Goal: Transaction & Acquisition: Purchase product/service

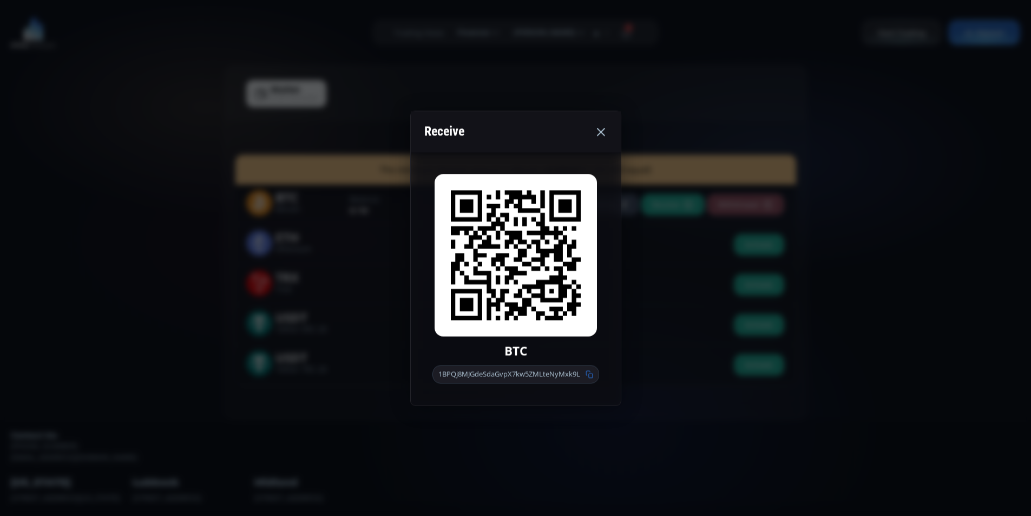
click at [601, 134] on icon at bounding box center [600, 131] width 13 height 13
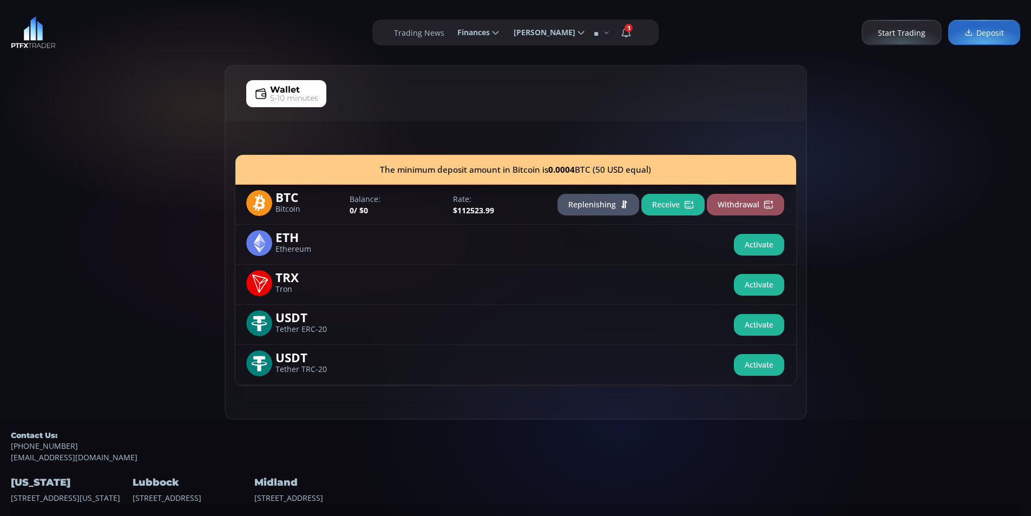
drag, startPoint x: 91, startPoint y: 143, endPoint x: 158, endPoint y: 61, distance: 106.2
click at [91, 127] on div "Wallet 5-10 minutes The minimum deposit amount in Bitcoin is 0.0004 BTC (50 USD…" at bounding box center [515, 242] width 1031 height 355
click at [158, 61] on div "**********" at bounding box center [515, 32] width 1031 height 65
drag, startPoint x: 135, startPoint y: 66, endPoint x: 124, endPoint y: 54, distance: 16.9
click at [133, 64] on div "**********" at bounding box center [515, 267] width 1031 height 535
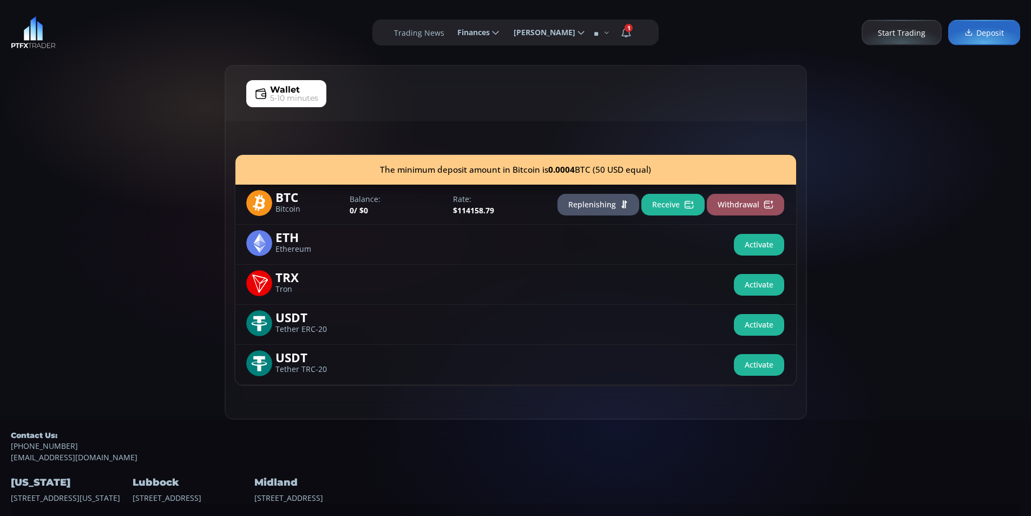
click at [101, 103] on div "Wallet 5-10 minutes The minimum deposit amount in Bitcoin is 0.0004 BTC (50 USD…" at bounding box center [515, 242] width 1031 height 355
click at [158, 74] on div "Wallet 5-10 minutes The minimum deposit amount in Bitcoin is 0.0004 BTC (50 USD…" at bounding box center [515, 242] width 1031 height 355
drag, startPoint x: 142, startPoint y: 150, endPoint x: 150, endPoint y: 123, distance: 28.1
click at [144, 138] on div "Wallet 5-10 minutes The minimum deposit amount in Bitcoin is 0.0004 BTC (50 USD…" at bounding box center [515, 242] width 1031 height 355
click at [195, 72] on div "Wallet 5-10 minutes The minimum deposit amount in Bitcoin is 0.0004 BTC (50 USD…" at bounding box center [515, 242] width 1031 height 355
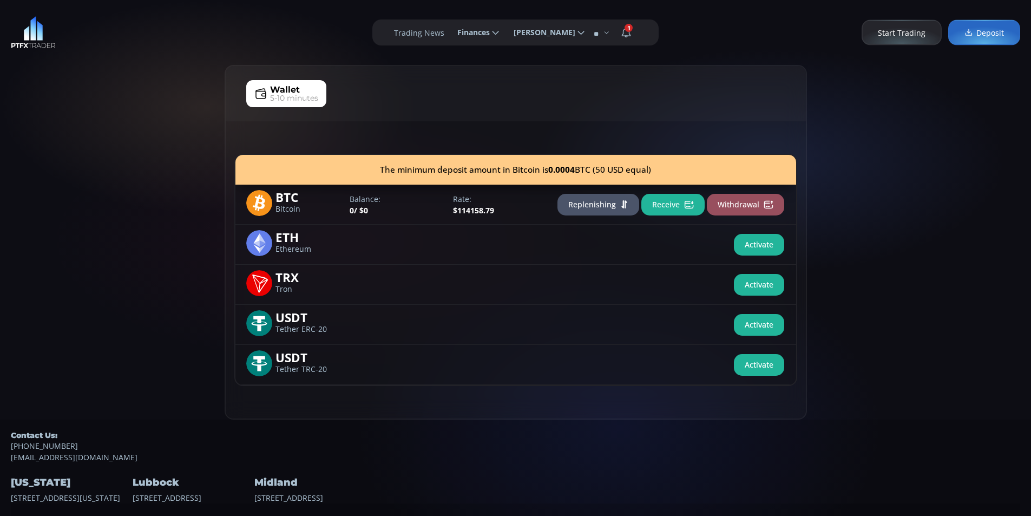
click at [147, 70] on div "Wallet 5-10 minutes The minimum deposit amount in Bitcoin is 0.0004 BTC (50 USD…" at bounding box center [515, 242] width 1031 height 355
click at [122, 71] on div "Wallet 5-10 minutes The minimum deposit amount in Bitcoin is 0.0004 BTC (50 USD…" at bounding box center [515, 242] width 1031 height 355
click at [160, 15] on div "**********" at bounding box center [515, 32] width 1031 height 65
click at [86, 143] on div "Wallet 5-10 minutes The minimum deposit amount in Bitcoin is 0.0004 BTC (50 USD…" at bounding box center [515, 242] width 1031 height 355
drag, startPoint x: 3, startPoint y: 143, endPoint x: 63, endPoint y: 128, distance: 62.0
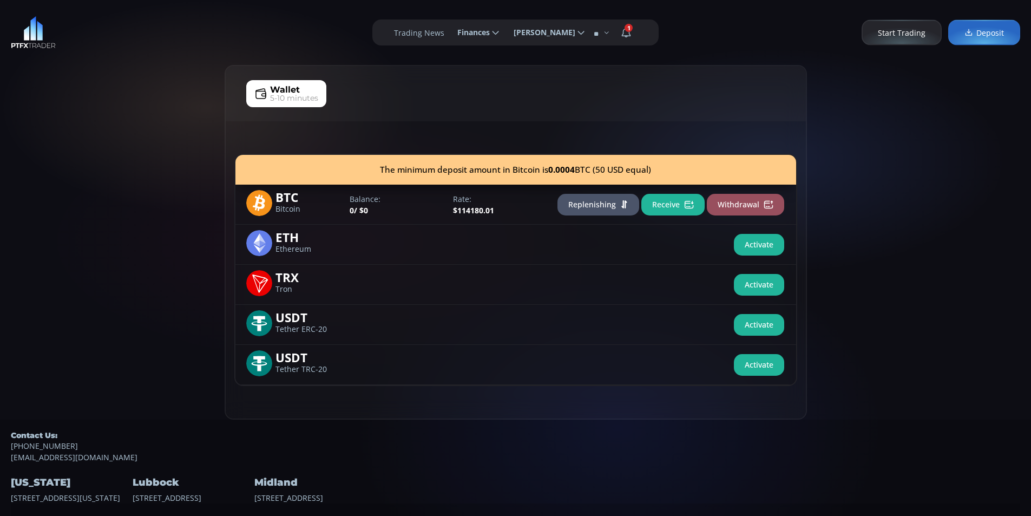
click at [3, 143] on div "Wallet 5-10 minutes The minimum deposit amount in Bitcoin is 0.0004 BTC (50 USD…" at bounding box center [515, 242] width 1031 height 355
click at [120, 110] on div "Wallet 5-10 minutes The minimum deposit amount in Bitcoin is 0.0004 BTC (50 USD…" at bounding box center [515, 242] width 1031 height 355
drag, startPoint x: 20, startPoint y: 172, endPoint x: 124, endPoint y: 108, distance: 122.0
click at [22, 168] on div "Wallet 5-10 minutes The minimum deposit amount in Bitcoin is 0.0004 BTC (50 USD…" at bounding box center [515, 242] width 1031 height 355
click at [124, 108] on div "Wallet 5-10 minutes The minimum deposit amount in Bitcoin is 0.0004 BTC (50 USD…" at bounding box center [515, 242] width 1031 height 355
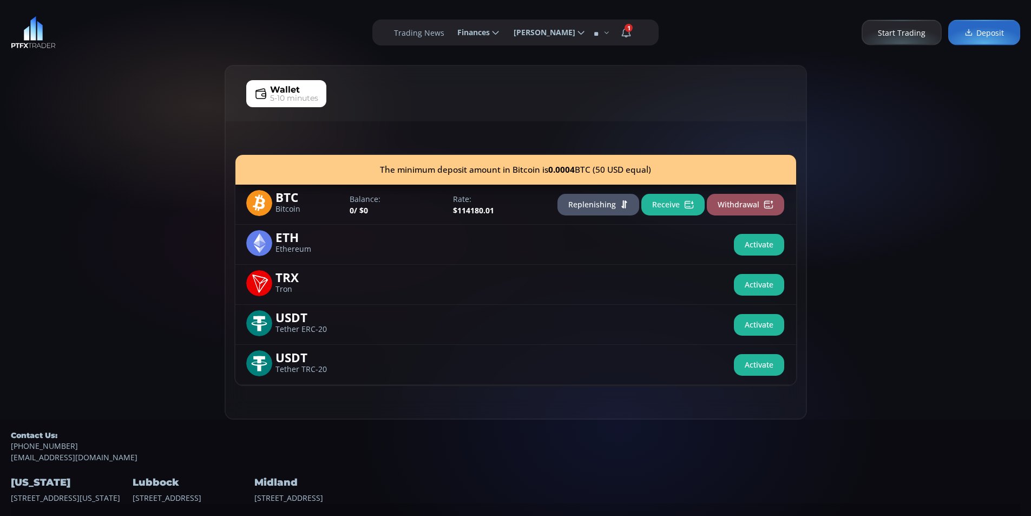
drag, startPoint x: 86, startPoint y: 117, endPoint x: 69, endPoint y: 76, distance: 44.6
click at [86, 115] on div "Wallet 5-10 minutes The minimum deposit amount in Bitcoin is 0.0004 BTC (50 USD…" at bounding box center [515, 242] width 1031 height 355
drag, startPoint x: 56, startPoint y: 139, endPoint x: 122, endPoint y: 116, distance: 69.7
click at [57, 138] on div "Wallet 5-10 minutes The minimum deposit amount in Bitcoin is 0.0004 BTC (50 USD…" at bounding box center [515, 242] width 1031 height 355
click at [128, 113] on div "Wallet 5-10 minutes The minimum deposit amount in Bitcoin is 0.0004 BTC (50 USD…" at bounding box center [515, 242] width 1031 height 355
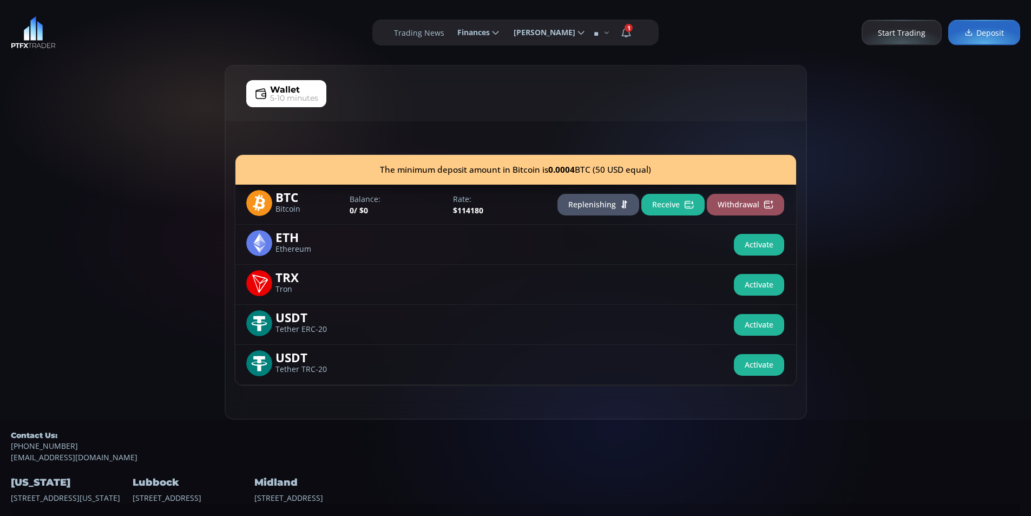
click at [38, 181] on div "Wallet 5-10 minutes The minimum deposit amount in Bitcoin is 0.0004 BTC (50 USD…" at bounding box center [515, 242] width 1031 height 355
click at [101, 107] on div "Wallet 5-10 minutes The minimum deposit amount in Bitcoin is 0.0004 BTC (50 USD…" at bounding box center [515, 242] width 1031 height 355
click at [112, 93] on div "Wallet 5-10 minutes The minimum deposit amount in Bitcoin is 0.0004 BTC (50 USD…" at bounding box center [515, 242] width 1031 height 355
drag, startPoint x: 100, startPoint y: 148, endPoint x: 135, endPoint y: 82, distance: 74.6
click at [99, 140] on div "Wallet 5-10 minutes The minimum deposit amount in Bitcoin is 0.0004 BTC (50 USD…" at bounding box center [515, 242] width 1031 height 355
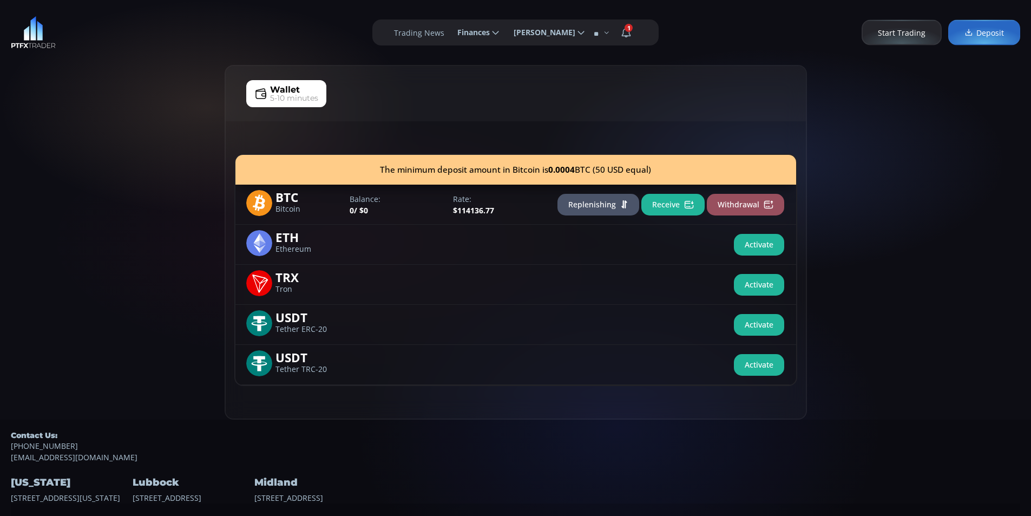
click at [150, 59] on div "**********" at bounding box center [515, 32] width 1031 height 65
drag, startPoint x: 106, startPoint y: 106, endPoint x: 83, endPoint y: 68, distance: 43.9
click at [107, 106] on div "Wallet 5-10 minutes The minimum deposit amount in Bitcoin is 0.0004 BTC (50 USD…" at bounding box center [515, 242] width 1031 height 355
click at [78, 115] on div "Wallet 5-10 minutes The minimum deposit amount in Bitcoin is 0.0004 BTC (50 USD…" at bounding box center [515, 242] width 1031 height 355
click at [181, 99] on div "Wallet 5-10 minutes The minimum deposit amount in Bitcoin is 0.0004 BTC (50 USD…" at bounding box center [515, 242] width 1031 height 355
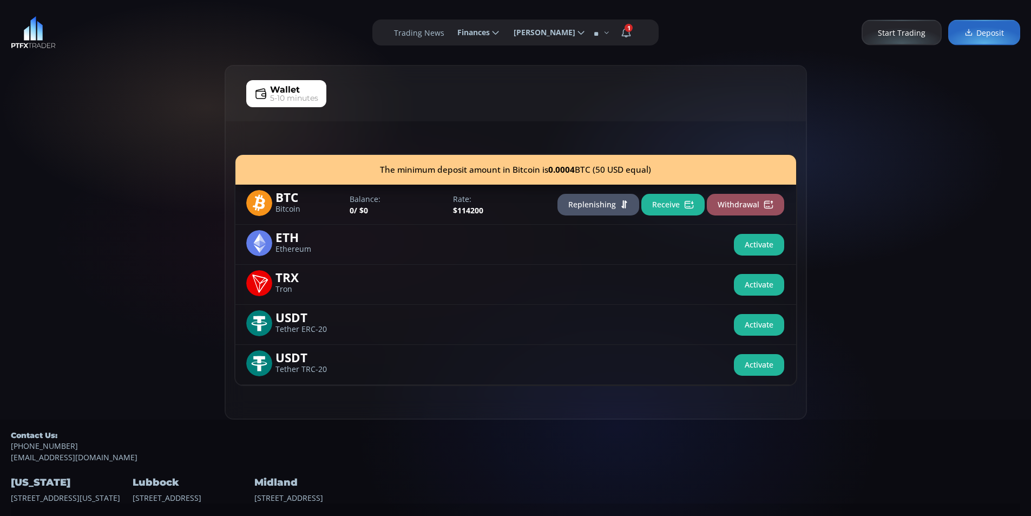
click at [101, 100] on div "Wallet 5-10 minutes The minimum deposit amount in Bitcoin is 0.0004 BTC (50 USD…" at bounding box center [515, 242] width 1031 height 355
click at [653, 211] on button "Receive" at bounding box center [672, 205] width 63 height 22
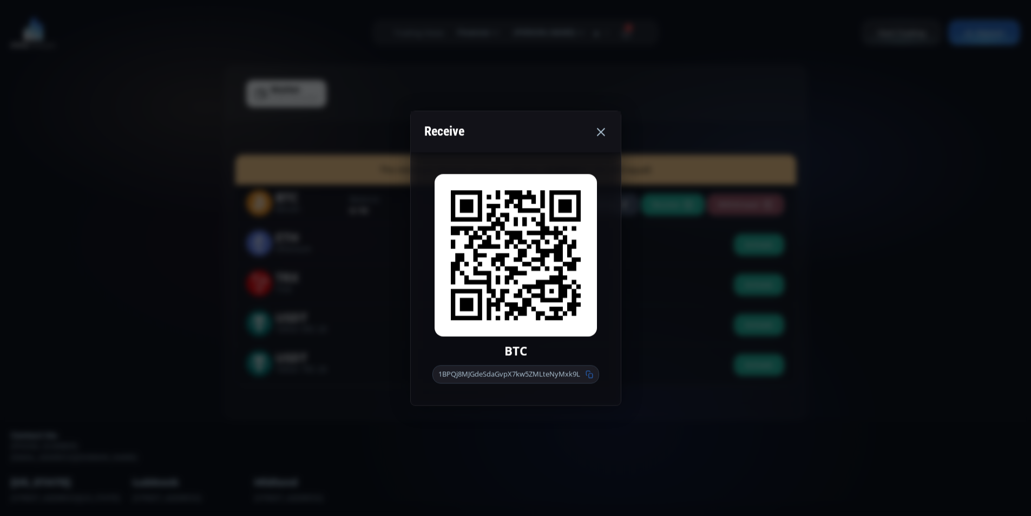
drag, startPoint x: 93, startPoint y: 192, endPoint x: 103, endPoint y: 176, distance: 18.8
click at [93, 191] on div "Receive BTC 1BPQj8MJGdeSdaGvpX7kw5ZMLteNyMxk9L" at bounding box center [515, 258] width 1031 height 516
click at [140, 158] on div "Wallet 5-10 minutes The minimum deposit amount in Bitcoin is 0.0004 BTC (50 USD…" at bounding box center [515, 242] width 1031 height 355
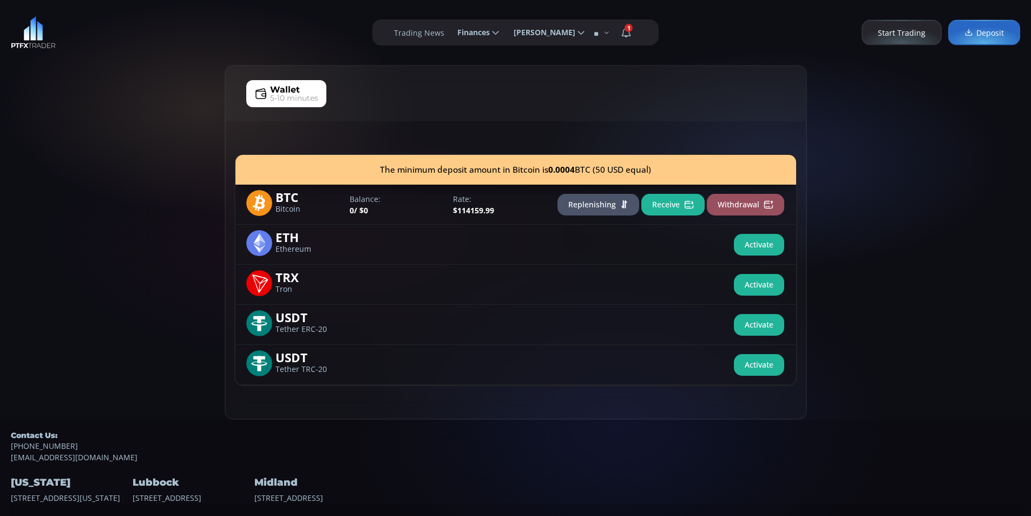
click at [67, 119] on div "Wallet 5-10 minutes The minimum deposit amount in Bitcoin is 0.0004 BTC (50 USD…" at bounding box center [515, 242] width 1031 height 355
drag, startPoint x: 153, startPoint y: 141, endPoint x: 171, endPoint y: 231, distance: 91.1
click at [153, 141] on div "Wallet 5-10 minutes The minimum deposit amount in Bitcoin is 0.0004 BTC (50 USD…" at bounding box center [515, 242] width 1031 height 355
click at [172, 224] on div "Wallet 5-10 minutes The minimum deposit amount in Bitcoin is 0.0004 BTC (50 USD…" at bounding box center [515, 242] width 1031 height 355
click at [144, 120] on div "Wallet 5-10 minutes The minimum deposit amount in Bitcoin is 0.0004 BTC (50 USD…" at bounding box center [515, 242] width 1031 height 355
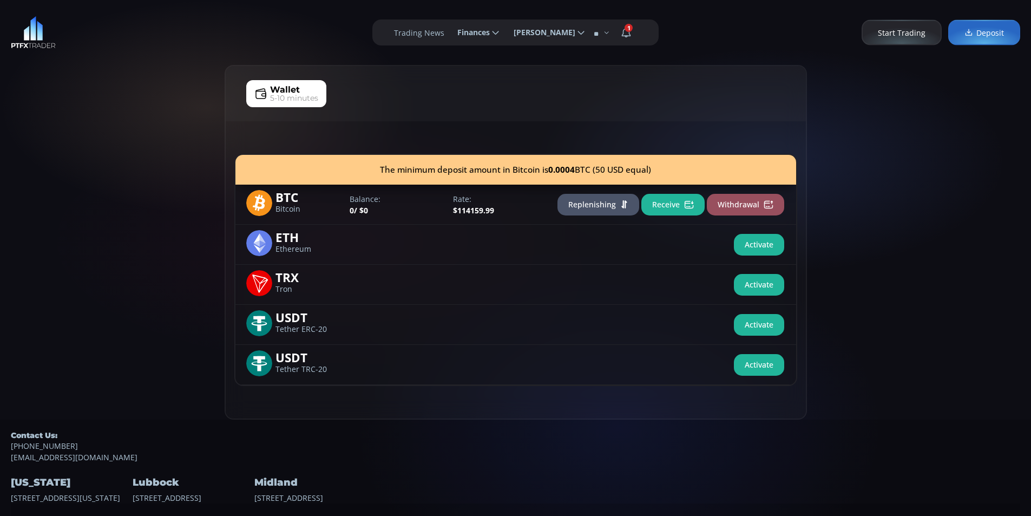
drag, startPoint x: 90, startPoint y: 194, endPoint x: 105, endPoint y: 158, distance: 39.8
click at [97, 172] on div "Wallet 5-10 minutes The minimum deposit amount in Bitcoin is 0.0004 BTC (50 USD…" at bounding box center [515, 242] width 1031 height 355
click at [127, 102] on div "Wallet 5-10 minutes The minimum deposit amount in Bitcoin is 0.0004 BTC (50 USD…" at bounding box center [515, 242] width 1031 height 355
click at [129, 186] on div "Wallet 5-10 minutes The minimum deposit amount in Bitcoin is 0.0004 BTC (50 USD…" at bounding box center [515, 242] width 1031 height 355
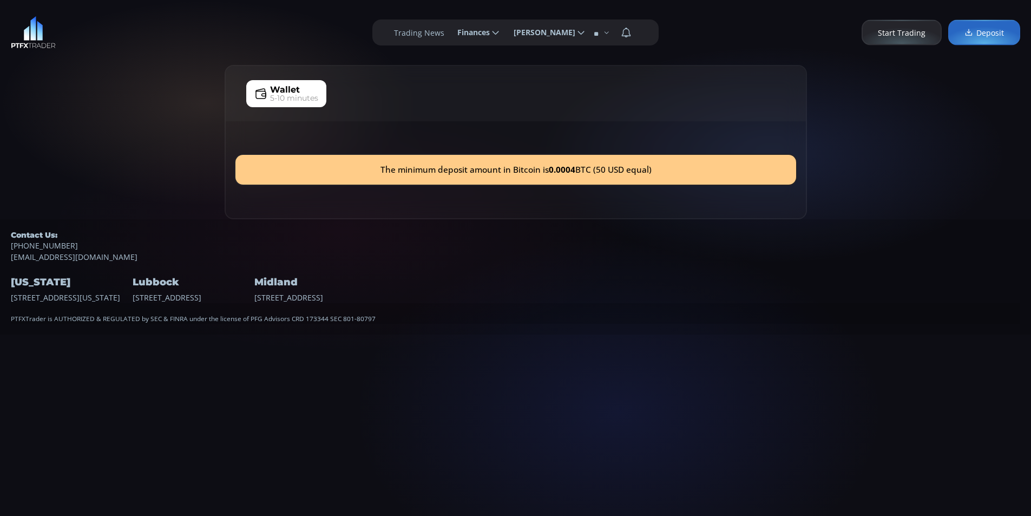
drag, startPoint x: 139, startPoint y: 86, endPoint x: 142, endPoint y: 80, distance: 7.3
click at [139, 86] on div "Wallet 5-10 minutes The minimum deposit amount in Bitcoin is 0.0004 BTC (50 USD…" at bounding box center [515, 142] width 1031 height 154
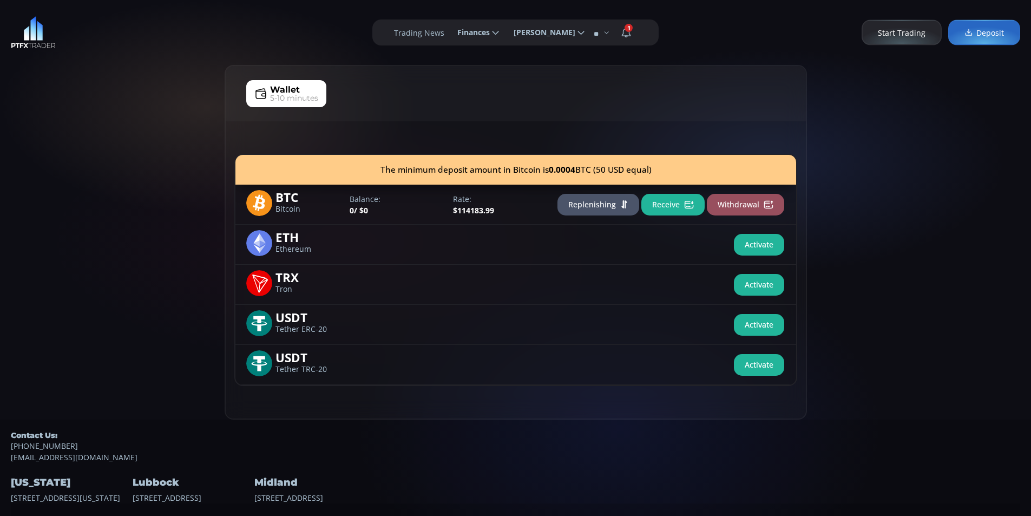
click at [149, 74] on div "Wallet 5-10 minutes The minimum deposit amount in Bitcoin is 0.0004 BTC (50 USD…" at bounding box center [515, 242] width 1031 height 355
drag, startPoint x: 123, startPoint y: 81, endPoint x: 140, endPoint y: 120, distance: 42.7
click at [123, 81] on div "Wallet 5-10 minutes The minimum deposit amount in Bitcoin is 0.0004 BTC (50 USD…" at bounding box center [515, 242] width 1031 height 355
click at [144, 137] on div "Wallet 5-10 minutes The minimum deposit amount in Bitcoin is 0.0004 BTC (50 USD…" at bounding box center [515, 242] width 1031 height 355
click at [111, 91] on div "Wallet 5-10 minutes The minimum deposit amount in Bitcoin is 0.0004 BTC (50 USD…" at bounding box center [515, 242] width 1031 height 355
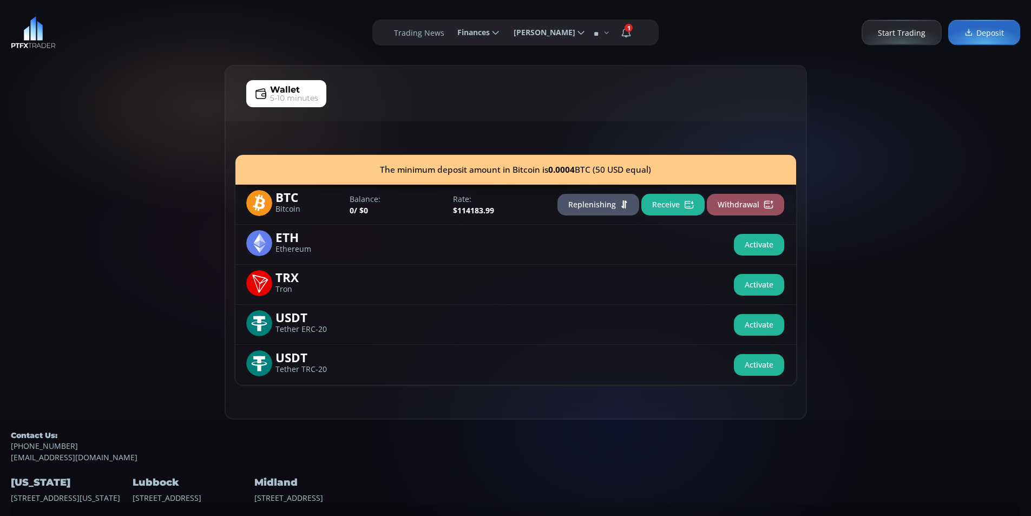
click at [665, 204] on button "Receive" at bounding box center [672, 205] width 63 height 22
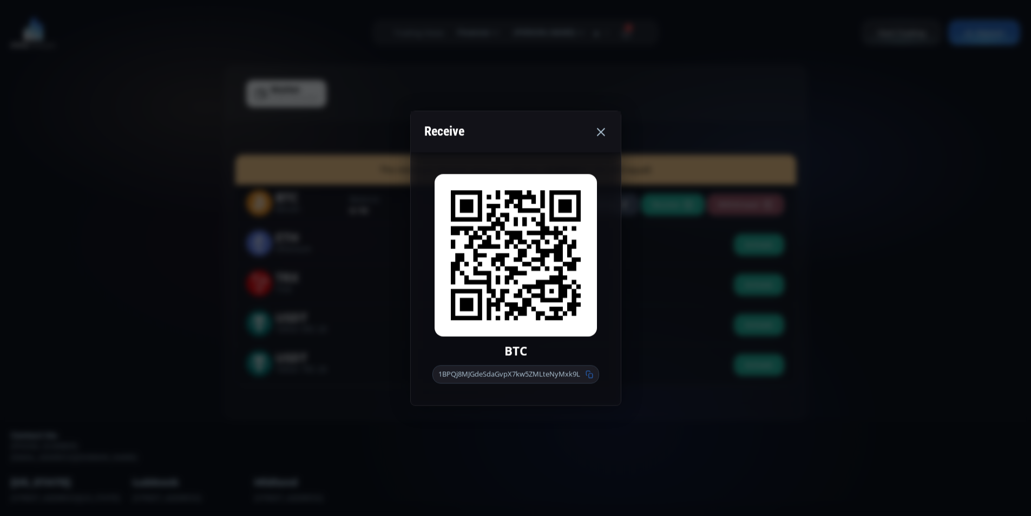
click at [593, 377] on icon at bounding box center [590, 374] width 8 height 8
drag, startPoint x: 96, startPoint y: 149, endPoint x: 163, endPoint y: 115, distance: 75.5
click at [96, 148] on div "Receive BTC 1BPQj8MJGdeSdaGvpX7kw5ZMLteNyMxk9L" at bounding box center [515, 258] width 1031 height 516
click at [163, 115] on div "Wallet 5-10 minutes The minimum deposit amount in Bitcoin is 0.0004 BTC (50 USD…" at bounding box center [515, 242] width 1031 height 355
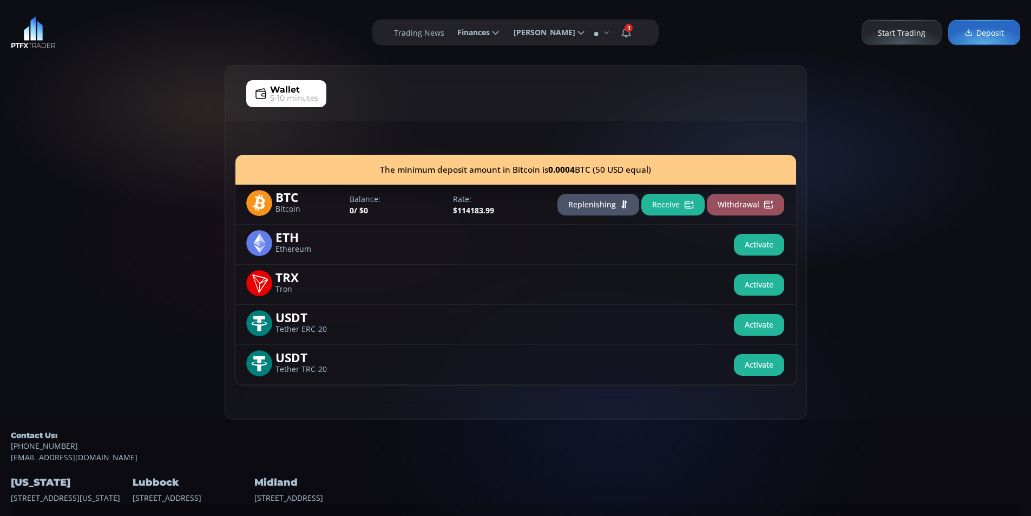
drag, startPoint x: 103, startPoint y: 108, endPoint x: 111, endPoint y: 104, distance: 8.2
click at [103, 107] on div "Wallet 5-10 minutes The minimum deposit amount in Bitcoin is 0.0004 BTC (50 USD…" at bounding box center [515, 242] width 1031 height 355
click at [182, 84] on div "Wallet 5-10 minutes The minimum deposit amount in Bitcoin is 0.0004 BTC (50 USD…" at bounding box center [515, 242] width 1031 height 355
click at [93, 84] on div "Wallet 5-10 minutes The minimum deposit amount in Bitcoin is 0.0004 BTC (50 USD…" at bounding box center [515, 242] width 1031 height 355
click at [53, 143] on div "Wallet 5-10 minutes The minimum deposit amount in Bitcoin is 0.0004 BTC (50 USD…" at bounding box center [515, 242] width 1031 height 355
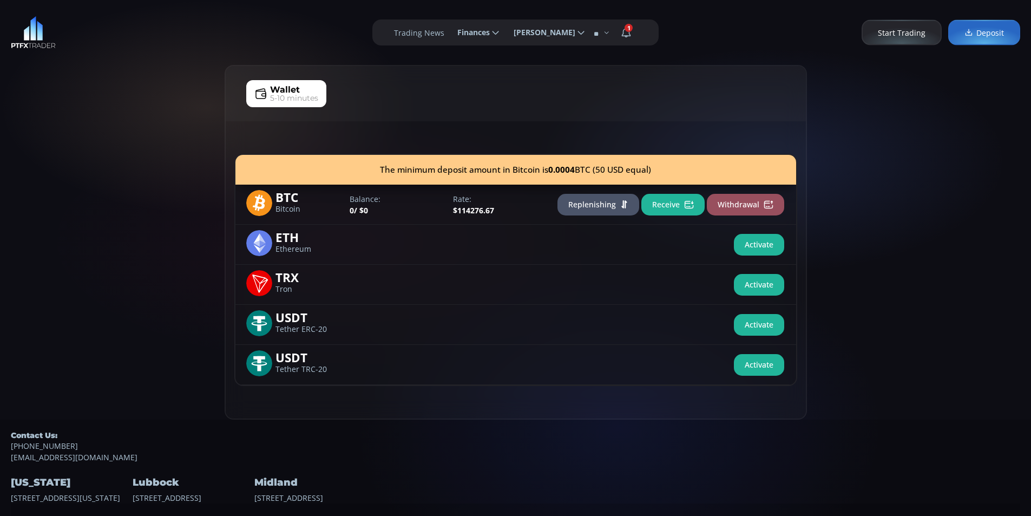
click at [174, 88] on div "Wallet 5-10 minutes The minimum deposit amount in Bitcoin is 0.0004 BTC (50 USD…" at bounding box center [515, 242] width 1031 height 355
click at [102, 55] on div "**********" at bounding box center [515, 32] width 1031 height 65
click at [103, 104] on div "Wallet 5-10 minutes The minimum deposit amount in Bitcoin is 0.0004 BTC (50 USD…" at bounding box center [515, 242] width 1031 height 355
click at [148, 64] on div "**********" at bounding box center [515, 32] width 1031 height 65
drag, startPoint x: 125, startPoint y: 195, endPoint x: 184, endPoint y: 85, distance: 124.7
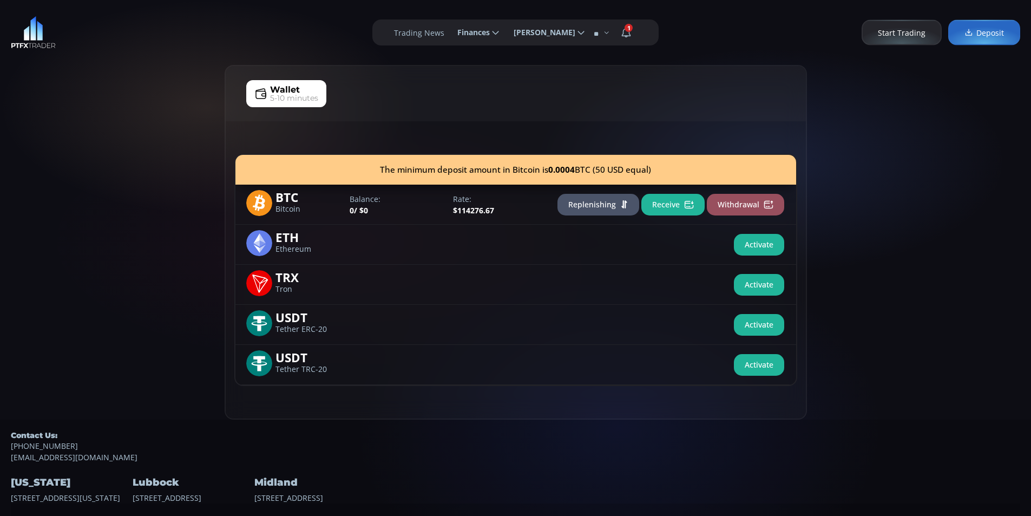
click at [127, 192] on div "Wallet 5-10 minutes The minimum deposit amount in Bitcoin is 0.0004 BTC (50 USD…" at bounding box center [515, 242] width 1031 height 355
drag, startPoint x: 184, startPoint y: 58, endPoint x: 176, endPoint y: 53, distance: 9.0
click at [182, 54] on div "**********" at bounding box center [515, 32] width 1031 height 65
click at [113, 57] on div "**********" at bounding box center [515, 32] width 1031 height 65
drag, startPoint x: 107, startPoint y: 115, endPoint x: 193, endPoint y: 60, distance: 101.8
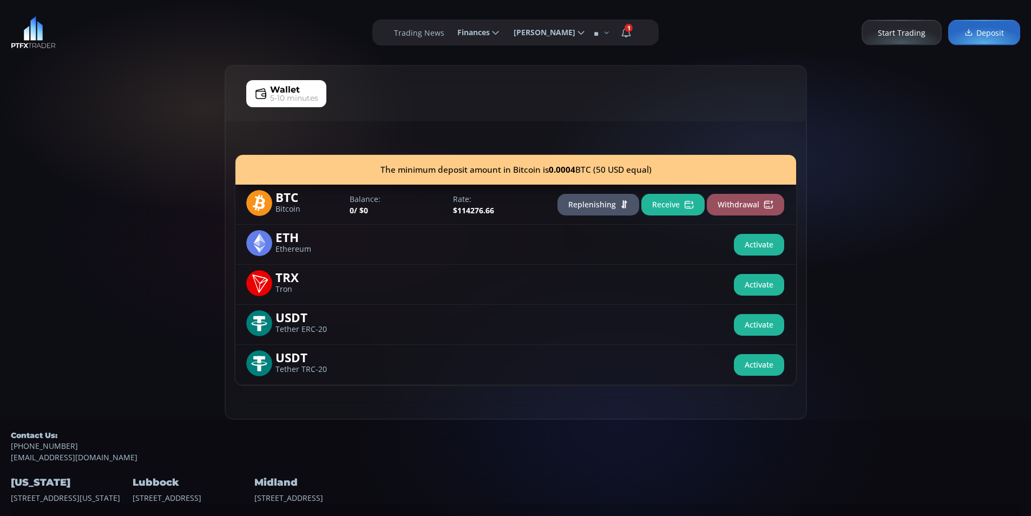
click at [108, 113] on div "Wallet 5-10 minutes The minimum deposit amount in Bitcoin is 0.0004 BTC (50 USD…" at bounding box center [515, 242] width 1031 height 355
click at [193, 60] on div "**********" at bounding box center [515, 32] width 1031 height 65
drag, startPoint x: 156, startPoint y: 131, endPoint x: 174, endPoint y: 55, distance: 77.9
click at [155, 113] on div "Wallet 5-10 minutes The minimum deposit amount in Bitcoin is 0.0004 BTC (50 USD…" at bounding box center [515, 242] width 1031 height 355
click at [174, 53] on div "**********" at bounding box center [515, 32] width 1031 height 65
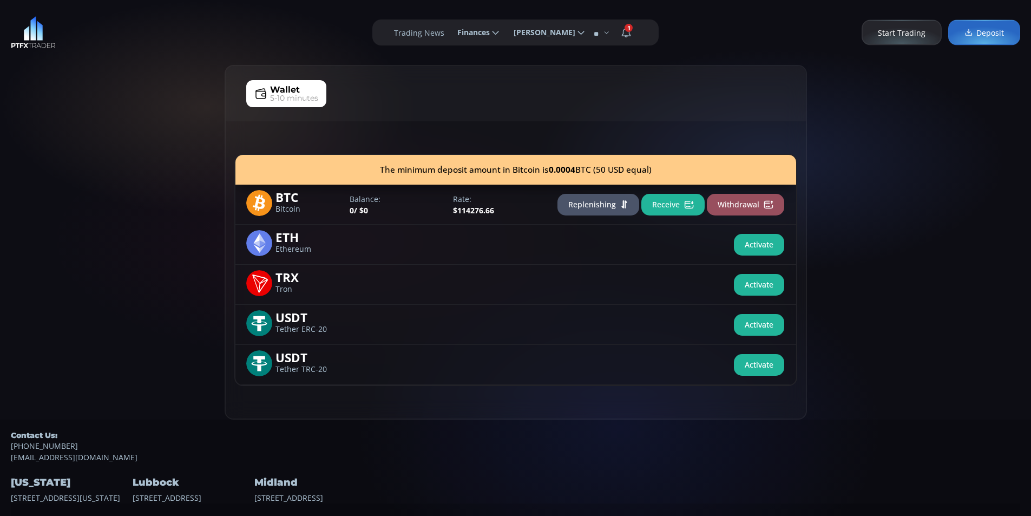
click at [121, 50] on div "**********" at bounding box center [515, 32] width 1031 height 65
click at [135, 77] on div "Wallet 5-10 minutes The minimum deposit amount in Bitcoin is 0.0004 BTC (50 USD…" at bounding box center [515, 242] width 1031 height 355
click at [174, 10] on div "**********" at bounding box center [515, 32] width 1031 height 65
click at [121, 43] on div "**********" at bounding box center [515, 32] width 1031 height 65
click at [672, 205] on button "Receive" at bounding box center [672, 205] width 63 height 22
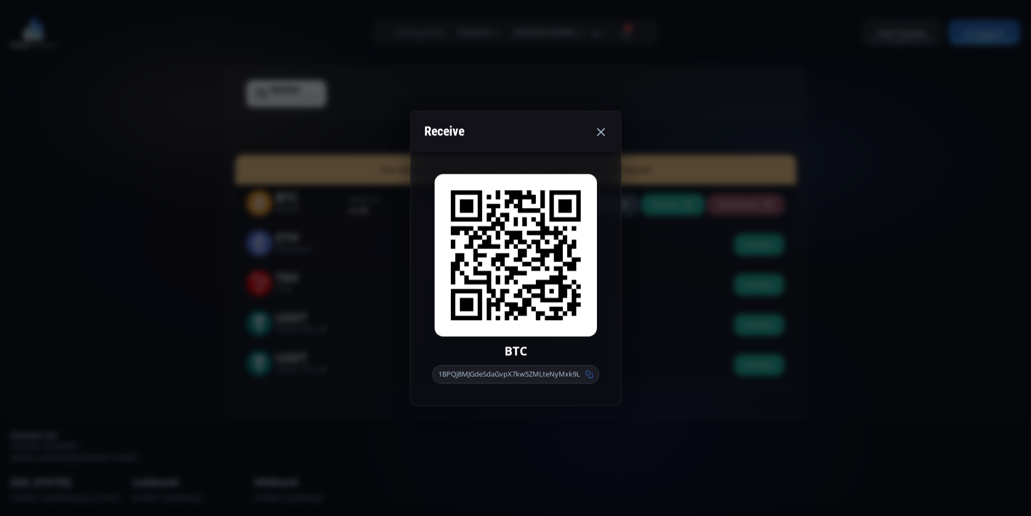
click at [591, 374] on icon at bounding box center [590, 374] width 8 height 8
click at [90, 128] on div "Receive BTC 1BPQj8MJGdeSdaGvpX7kw5ZMLteNyMxk9L" at bounding box center [515, 258] width 1031 height 516
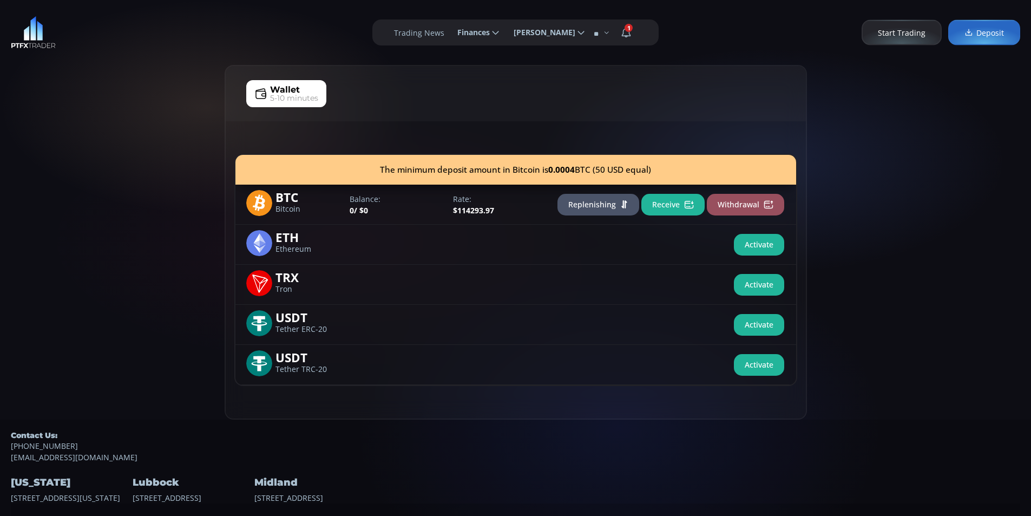
click at [911, 65] on div "Wallet 5-10 minutes The minimum deposit amount in Bitcoin is 0.0004 BTC (50 USD…" at bounding box center [515, 242] width 1031 height 355
click at [927, 130] on div "Wallet 5-10 minutes The minimum deposit amount in Bitcoin is 0.0004 BTC (50 USD…" at bounding box center [515, 242] width 1031 height 355
click at [965, 108] on div "Wallet 5-10 minutes The minimum deposit amount in Bitcoin is 0.0004 BTC (50 USD…" at bounding box center [515, 242] width 1031 height 355
click at [918, 91] on div "Wallet 5-10 minutes The minimum deposit amount in Bitcoin is 0.0004 BTC (50 USD…" at bounding box center [515, 242] width 1031 height 355
click at [654, 201] on button "Receive" at bounding box center [672, 205] width 63 height 22
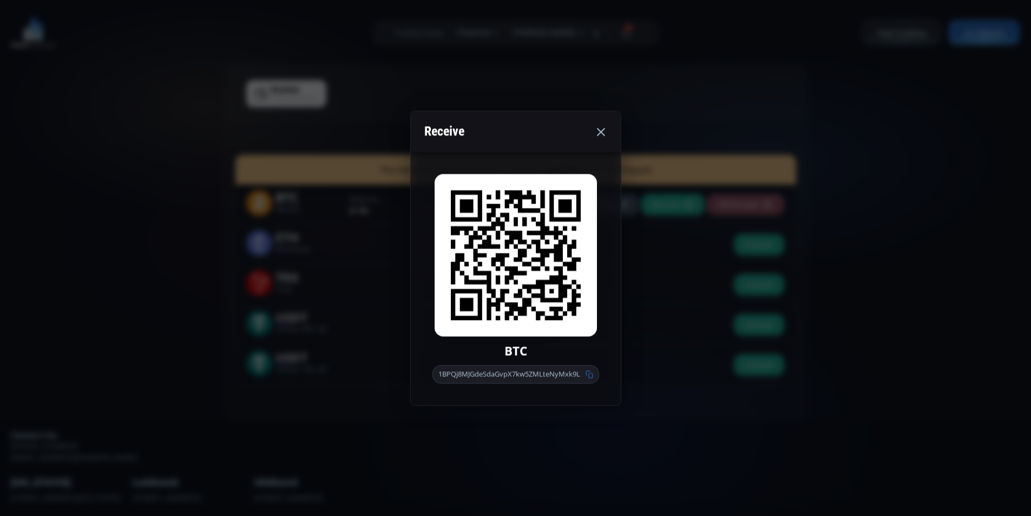
click at [90, 132] on div "Receive BTC 1BPQj8MJGdeSdaGvpX7kw5ZMLteNyMxk9L" at bounding box center [515, 258] width 1031 height 516
click at [162, 102] on div "Wallet 5-10 minutes The minimum deposit amount in Bitcoin is 0.0004 BTC (50 USD…" at bounding box center [515, 242] width 1031 height 355
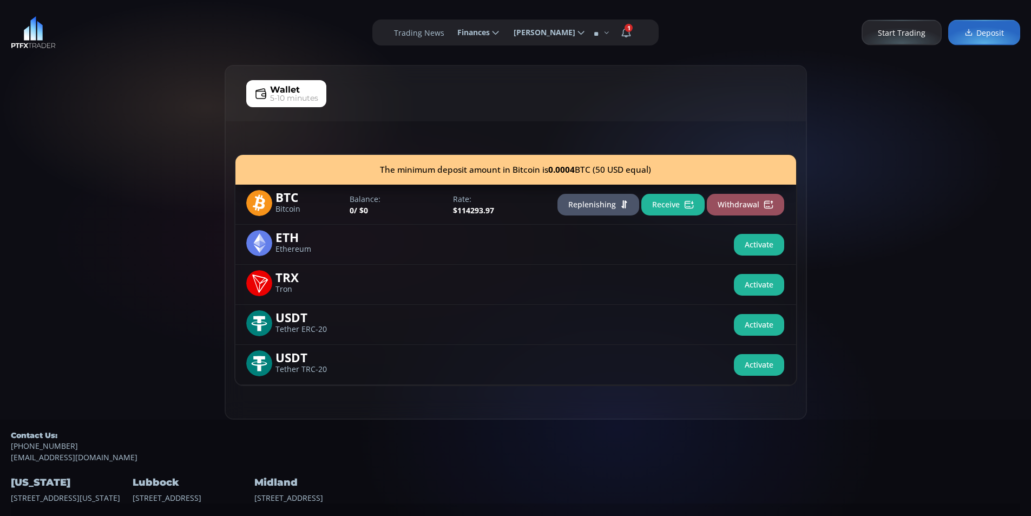
click at [127, 128] on div "Wallet 5-10 minutes The minimum deposit amount in Bitcoin is 0.0004 BTC (50 USD…" at bounding box center [515, 242] width 1031 height 355
drag, startPoint x: 71, startPoint y: 192, endPoint x: 112, endPoint y: 145, distance: 62.9
click at [73, 191] on div "Wallet 5-10 minutes The minimum deposit amount in Bitcoin is 0.0004 BTC (50 USD…" at bounding box center [515, 242] width 1031 height 355
click at [120, 88] on div "Wallet 5-10 minutes The minimum deposit amount in Bitcoin is 0.0004 BTC (50 USD…" at bounding box center [515, 242] width 1031 height 355
drag, startPoint x: 51, startPoint y: 70, endPoint x: 72, endPoint y: 56, distance: 24.6
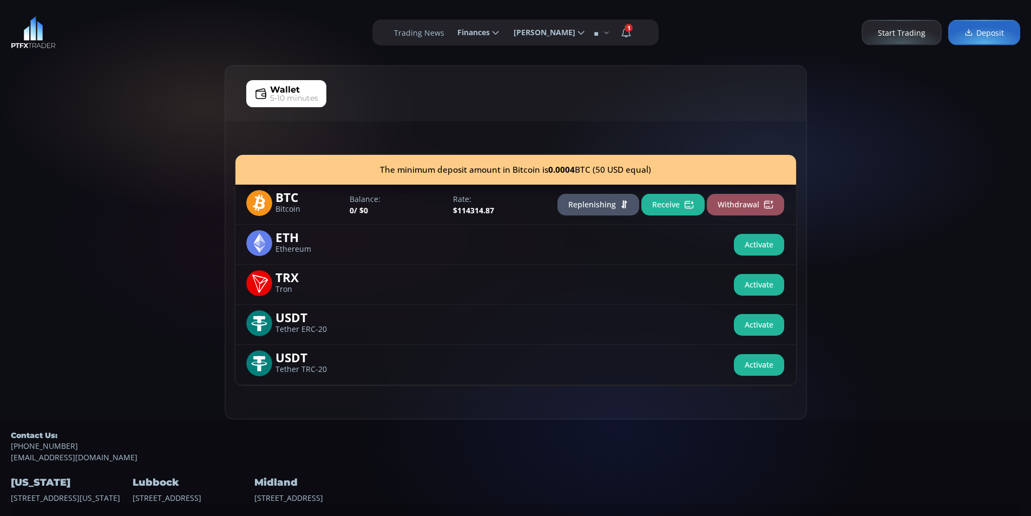
click at [54, 66] on div "Wallet 5-10 minutes The minimum deposit amount in Bitcoin is 0.0004 BTC (50 USD…" at bounding box center [515, 242] width 1031 height 355
click at [112, 32] on div "**********" at bounding box center [515, 32] width 1031 height 65
click at [155, 82] on div "Wallet 5-10 minutes The minimum deposit amount in Bitcoin is 0.0004 BTC (50 USD…" at bounding box center [515, 242] width 1031 height 355
click at [30, 116] on div "Wallet 5-10 minutes The minimum deposit amount in Bitcoin is 0.0004 BTC (50 USD…" at bounding box center [515, 242] width 1031 height 355
click at [120, 127] on div "Wallet 5-10 minutes The minimum deposit amount in Bitcoin is 0.0004 BTC (50 USD…" at bounding box center [515, 242] width 1031 height 355
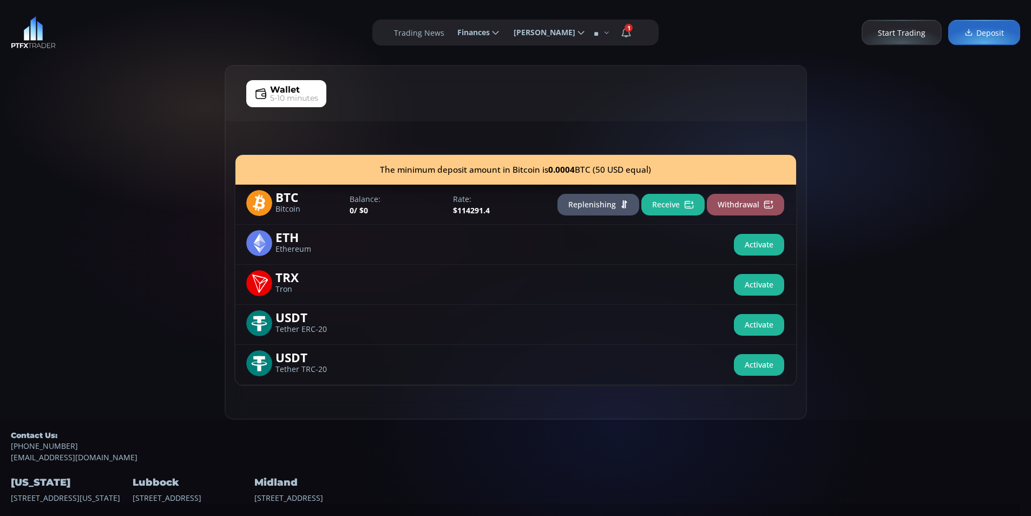
click at [142, 80] on div "Wallet 5-10 minutes The minimum deposit amount in Bitcoin is 0.0004 BTC (50 USD…" at bounding box center [515, 242] width 1031 height 355
click at [85, 151] on div "Wallet 5-10 minutes The minimum deposit amount in Bitcoin is 0.0004 BTC (50 USD…" at bounding box center [515, 242] width 1031 height 355
click at [162, 141] on div "Wallet 5-10 minutes The minimum deposit amount in Bitcoin is 0.0004 BTC (50 USD…" at bounding box center [515, 242] width 1031 height 355
click at [100, 126] on div "Wallet 5-10 minutes The minimum deposit amount in Bitcoin is 0.0004 BTC (50 USD…" at bounding box center [515, 242] width 1031 height 355
drag, startPoint x: 172, startPoint y: 102, endPoint x: 176, endPoint y: 88, distance: 14.7
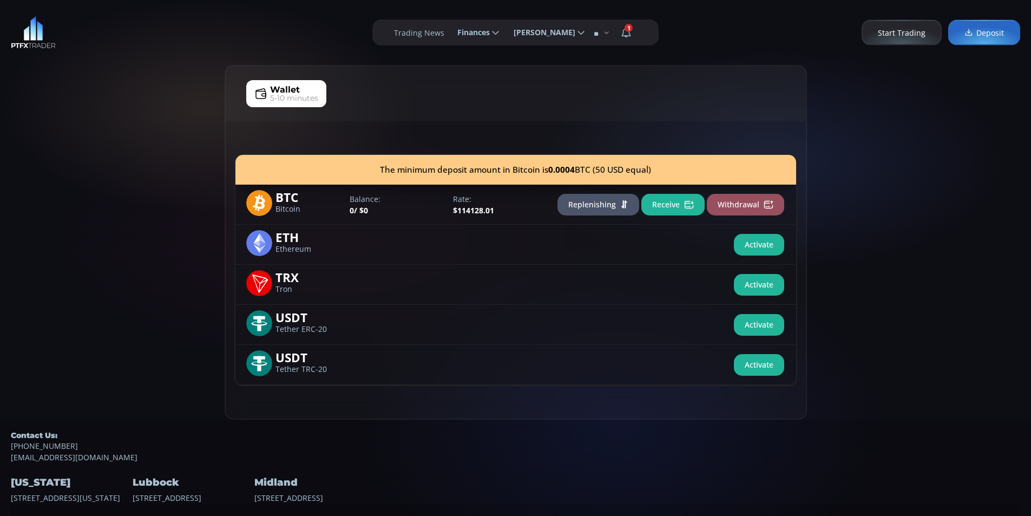
click at [172, 96] on div "Wallet 5-10 minutes The minimum deposit amount in Bitcoin is 0.0004 BTC (50 USD…" at bounding box center [515, 242] width 1031 height 355
click at [193, 69] on div "Wallet 5-10 minutes The minimum deposit amount in Bitcoin is 0.0004 BTC (50 USD…" at bounding box center [515, 242] width 1031 height 355
click at [175, 68] on div "Wallet 5-10 minutes The minimum deposit amount in Bitcoin is 0.0004 BTC (50 USD…" at bounding box center [515, 242] width 1031 height 355
click at [670, 207] on button "Receive" at bounding box center [672, 205] width 63 height 22
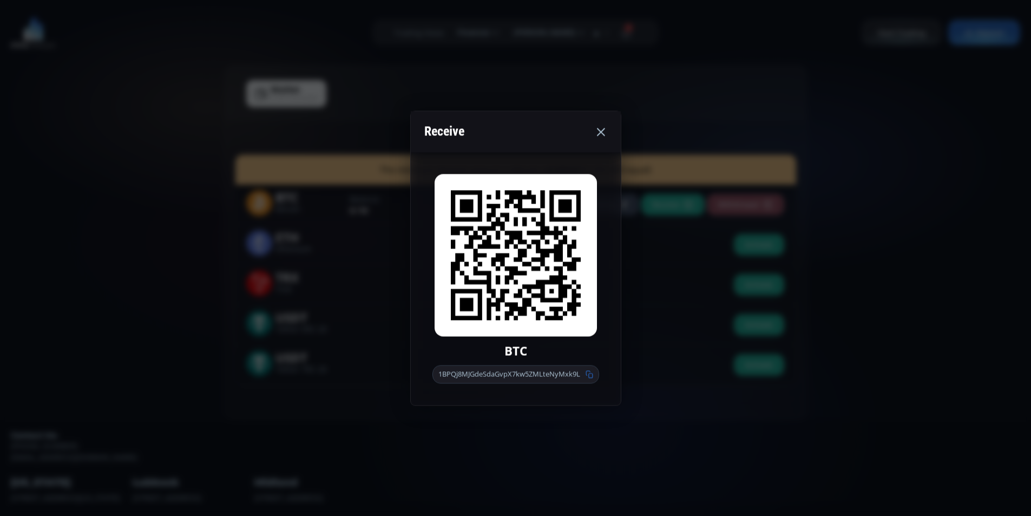
click at [589, 377] on use at bounding box center [589, 374] width 7 height 8
click at [603, 136] on icon at bounding box center [600, 131] width 13 height 13
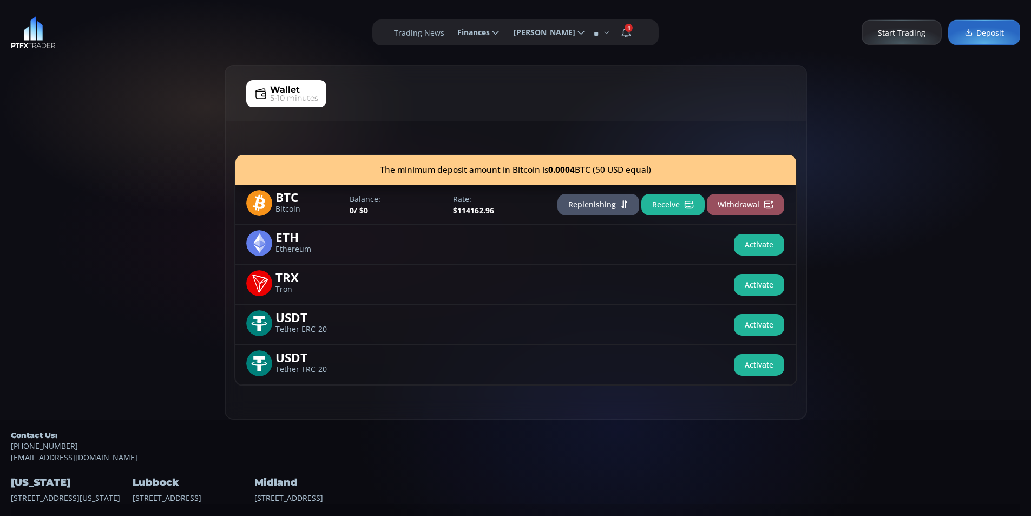
click at [94, 152] on div "Wallet 5-10 minutes The minimum deposit amount in Bitcoin is 0.0004 BTC (50 USD…" at bounding box center [515, 242] width 1031 height 355
click at [131, 129] on div "Wallet 5-10 minutes The minimum deposit amount in Bitcoin is 0.0004 BTC (50 USD…" at bounding box center [515, 242] width 1031 height 355
drag, startPoint x: 117, startPoint y: 145, endPoint x: 154, endPoint y: 115, distance: 47.7
click at [117, 142] on div "Wallet 5-10 minutes The minimum deposit amount in Bitcoin is 0.0004 BTC (50 USD…" at bounding box center [515, 242] width 1031 height 355
drag, startPoint x: 180, startPoint y: 90, endPoint x: 115, endPoint y: 53, distance: 75.4
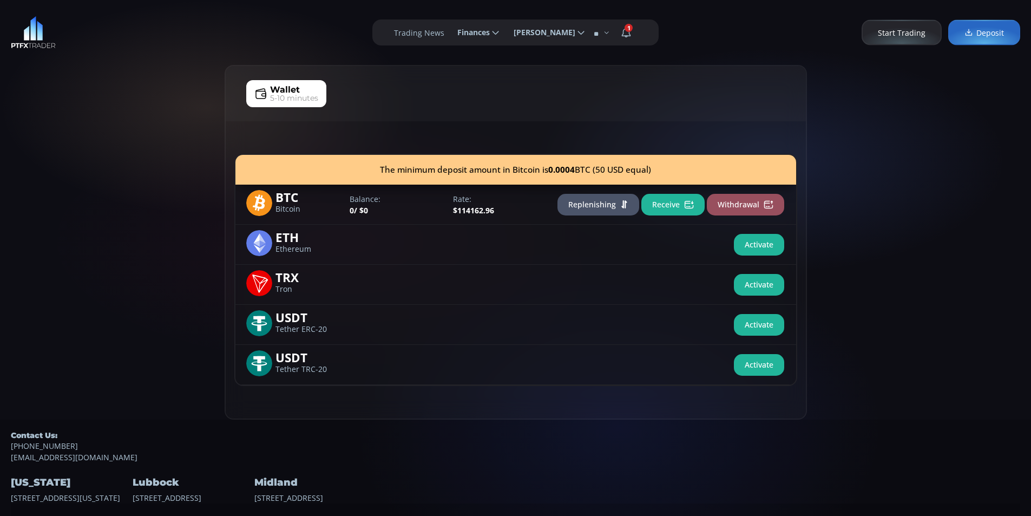
click at [179, 80] on div "Wallet 5-10 minutes The minimum deposit amount in Bitcoin is 0.0004 BTC (50 USD…" at bounding box center [515, 242] width 1031 height 355
click at [112, 51] on div "**********" at bounding box center [515, 32] width 1031 height 65
click at [106, 89] on div "Wallet 5-10 minutes The minimum deposit amount in Bitcoin is 0.0004 BTC (50 USD…" at bounding box center [515, 242] width 1031 height 355
click at [131, 60] on div "**********" at bounding box center [515, 32] width 1031 height 65
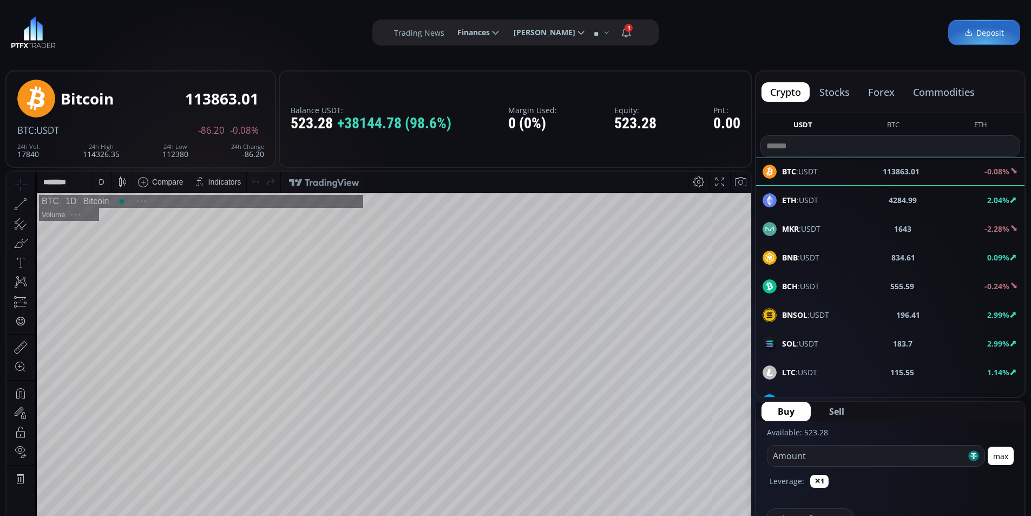
scroll to position [150, 0]
click at [467, 31] on span "Finances" at bounding box center [470, 33] width 40 height 22
click at [449, 31] on input "********" at bounding box center [449, 32] width 0 height 11
click at [464, 59] on link "Deposit" at bounding box center [477, 62] width 53 height 17
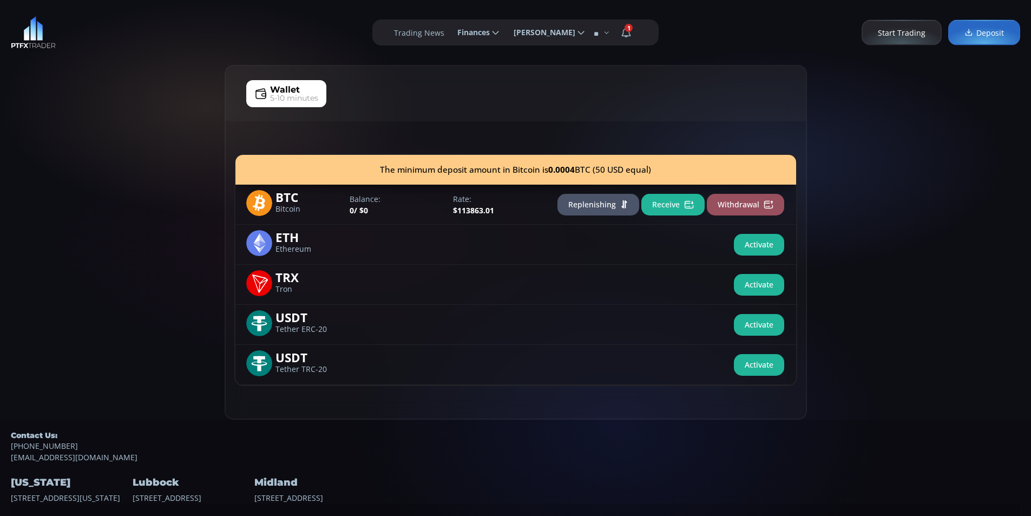
drag, startPoint x: 96, startPoint y: 145, endPoint x: 152, endPoint y: 112, distance: 65.1
click at [96, 143] on div "Wallet 5-10 minutes The minimum deposit amount in Bitcoin is 0.0004 BTC (50 USD…" at bounding box center [515, 242] width 1031 height 355
click at [152, 112] on div "Wallet 5-10 minutes The minimum deposit amount in Bitcoin is 0.0004 BTC (50 USD…" at bounding box center [515, 242] width 1031 height 355
click at [101, 122] on div "Wallet 5-10 minutes The minimum deposit amount in Bitcoin is 0.0004 BTC (50 USD…" at bounding box center [515, 242] width 1031 height 355
click at [665, 199] on button "Receive" at bounding box center [672, 205] width 63 height 22
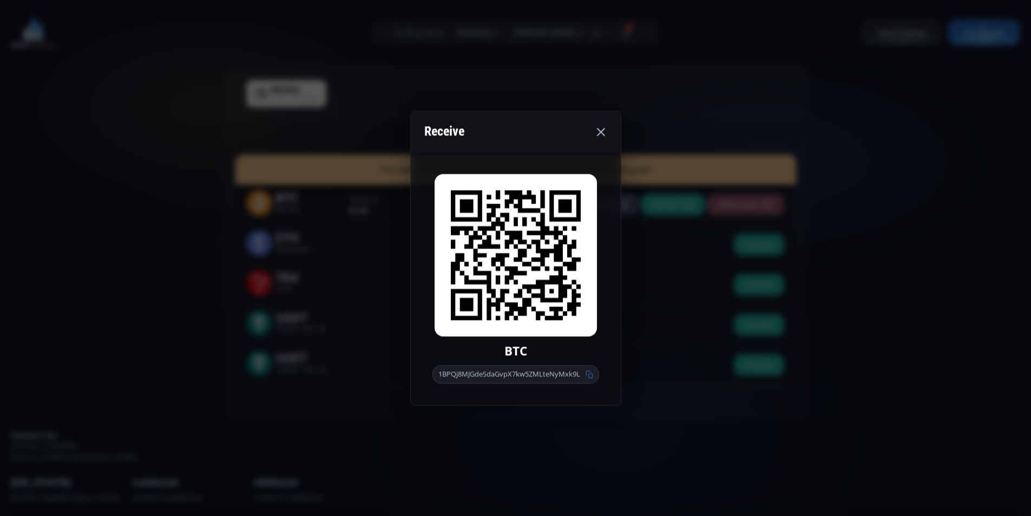
click at [592, 374] on use at bounding box center [589, 374] width 7 height 8
click at [604, 122] on div "Receive" at bounding box center [516, 131] width 210 height 41
click at [600, 133] on use at bounding box center [601, 132] width 8 height 8
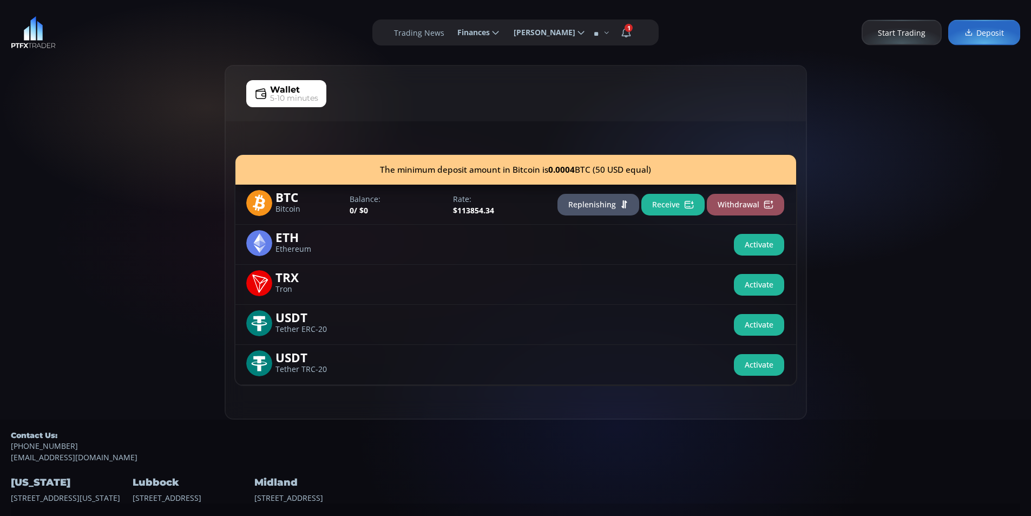
click at [115, 144] on div "Wallet 5-10 minutes The minimum deposit amount in Bitcoin is 0.0004 BTC (50 USD…" at bounding box center [515, 242] width 1031 height 355
click at [133, 135] on div "Wallet 5-10 minutes The minimum deposit amount in Bitcoin is 0.0004 BTC (50 USD…" at bounding box center [515, 242] width 1031 height 355
drag, startPoint x: 117, startPoint y: 165, endPoint x: 124, endPoint y: 147, distance: 19.0
click at [117, 162] on div "Wallet 5-10 minutes The minimum deposit amount in Bitcoin is 0.0004 BTC (50 USD…" at bounding box center [515, 242] width 1031 height 355
click at [164, 110] on div "Wallet 5-10 minutes The minimum deposit amount in Bitcoin is 0.0004 BTC (50 USD…" at bounding box center [515, 242] width 1031 height 355
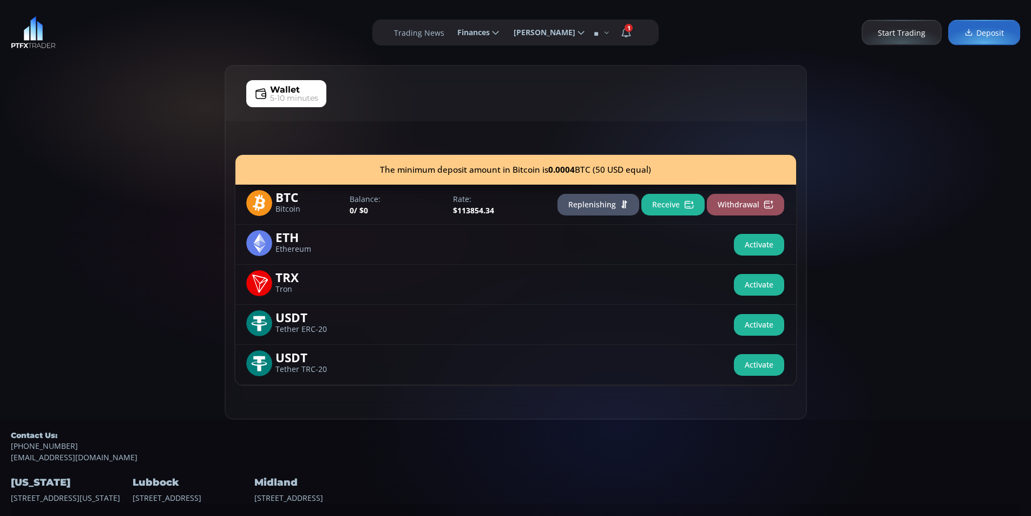
click at [104, 97] on div "Wallet 5-10 minutes The minimum deposit amount in Bitcoin is 0.0004 BTC (50 USD…" at bounding box center [515, 242] width 1031 height 355
click at [151, 106] on div "Wallet 5-10 minutes The minimum deposit amount in Bitcoin is 0.0004 BTC (50 USD…" at bounding box center [515, 242] width 1031 height 355
click at [195, 95] on div "Wallet 5-10 minutes The minimum deposit amount in Bitcoin is 0.0004 BTC (50 USD…" at bounding box center [515, 242] width 1031 height 355
click at [70, 128] on div "Wallet 5-10 minutes The minimum deposit amount in Bitcoin is 0.0004 BTC (50 USD…" at bounding box center [515, 242] width 1031 height 355
click at [249, 40] on div "**********" at bounding box center [515, 32] width 1031 height 65
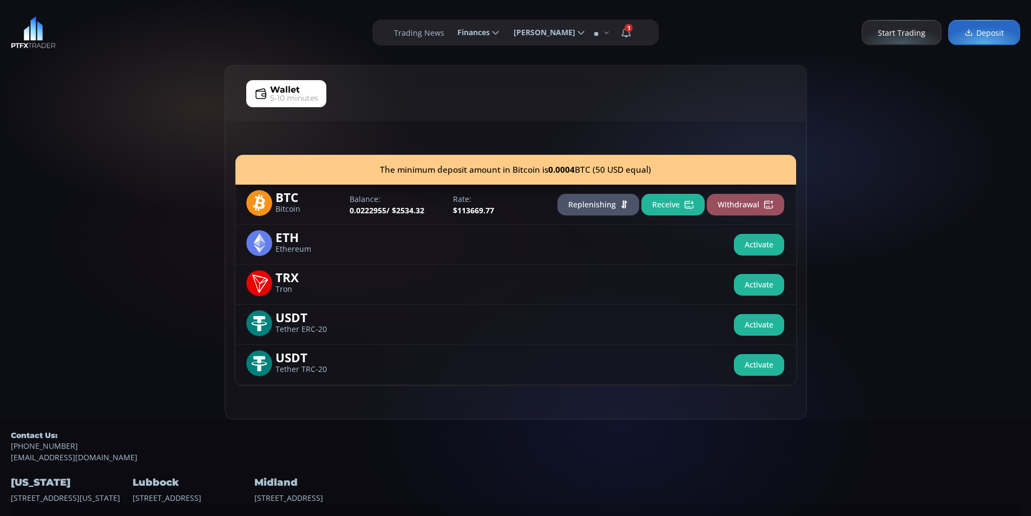
click at [96, 29] on div "**********" at bounding box center [515, 32] width 1031 height 65
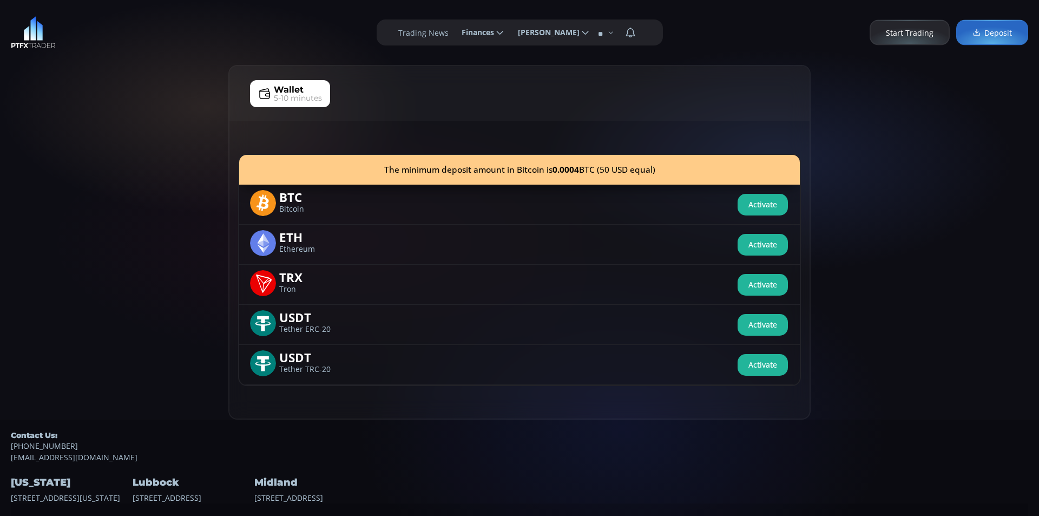
click at [55, 197] on div "Wallet 5-10 minutes The minimum deposit amount in Bitcoin is 0.0004 BTC (50 USD…" at bounding box center [519, 242] width 1039 height 355
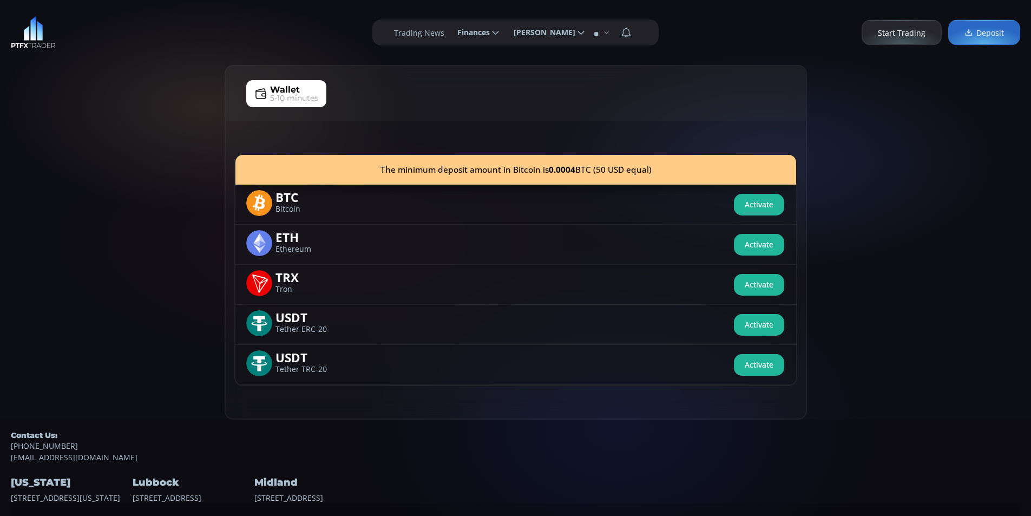
click at [162, 140] on div "Wallet 5-10 minutes The minimum deposit amount in Bitcoin is 0.0004 BTC (50 USD…" at bounding box center [515, 242] width 1031 height 355
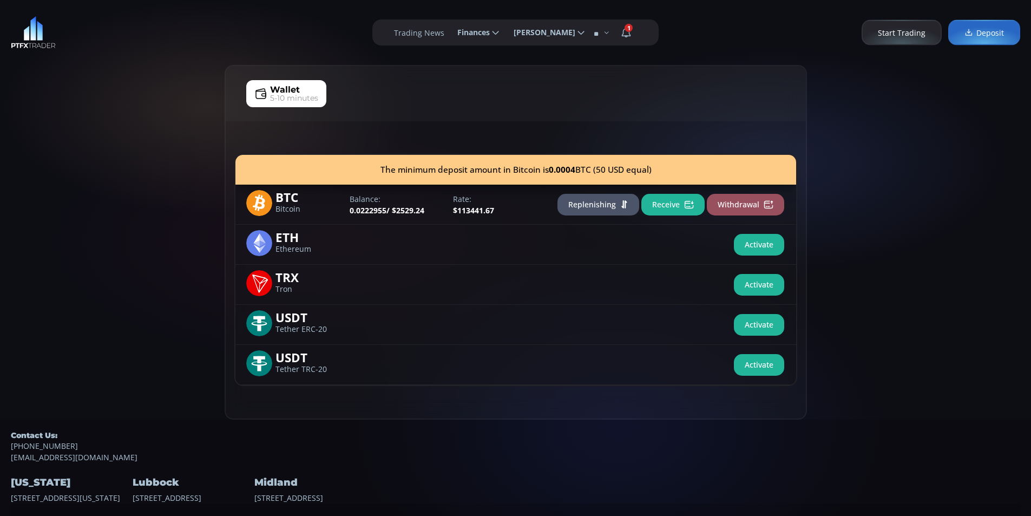
drag, startPoint x: 97, startPoint y: 191, endPoint x: 150, endPoint y: 122, distance: 86.5
click at [97, 186] on div "Wallet 5-10 minutes The minimum deposit amount in Bitcoin is 0.0004 BTC (50 USD…" at bounding box center [515, 242] width 1031 height 355
click at [150, 122] on div "Wallet 5-10 minutes The minimum deposit amount in Bitcoin is 0.0004 BTC (50 USD…" at bounding box center [515, 242] width 1031 height 355
click at [81, 93] on div "Wallet 5-10 minutes The minimum deposit amount in Bitcoin is 0.0004 BTC (50 USD…" at bounding box center [515, 242] width 1031 height 355
click at [580, 205] on button "Replenishing" at bounding box center [599, 205] width 82 height 22
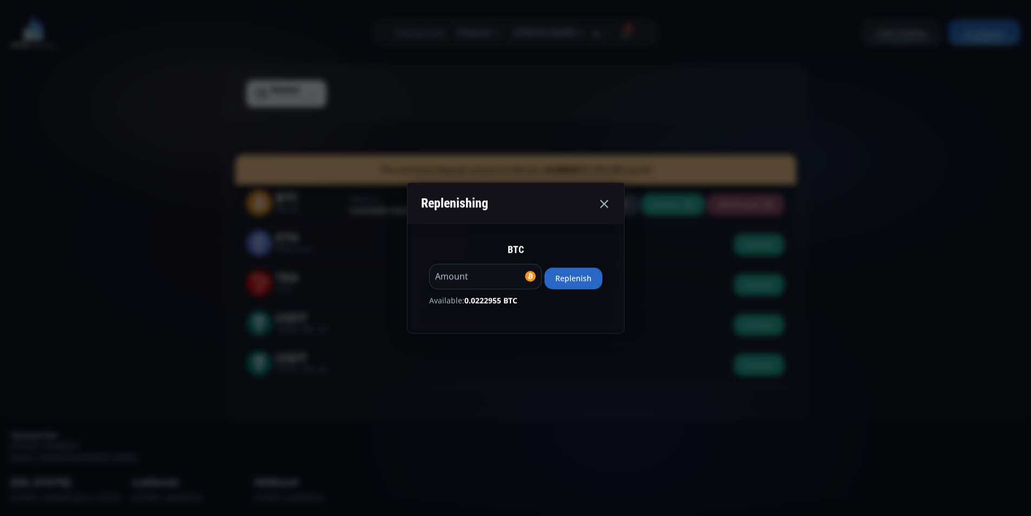
click at [579, 277] on button "Replenish" at bounding box center [574, 278] width 58 height 22
click at [572, 281] on button "Replenish" at bounding box center [574, 278] width 58 height 22
click at [578, 274] on button "Replenish" at bounding box center [574, 278] width 58 height 22
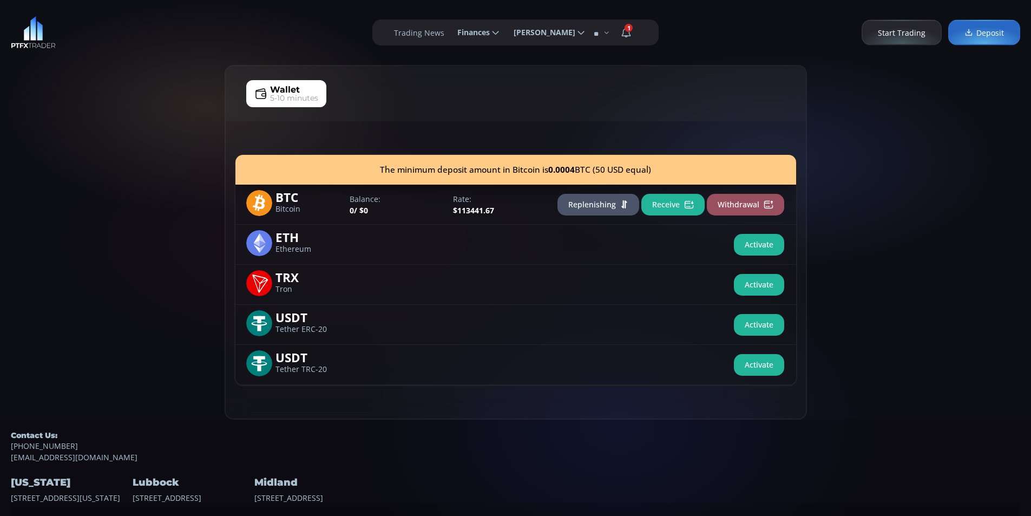
drag, startPoint x: 100, startPoint y: 160, endPoint x: 130, endPoint y: 135, distance: 39.2
click at [100, 158] on div "Wallet 5-10 minutes The minimum deposit amount in Bitcoin is 0.0004 BTC (50 USD…" at bounding box center [515, 242] width 1031 height 355
click at [184, 102] on div "Wallet 5-10 minutes The minimum deposit amount in Bitcoin is 0.0004 BTC (50 USD…" at bounding box center [515, 242] width 1031 height 355
drag, startPoint x: 124, startPoint y: 158, endPoint x: 189, endPoint y: 83, distance: 99.0
click at [126, 153] on div "Wallet 5-10 minutes The minimum deposit amount in Bitcoin is 0.0004 BTC (50 USD…" at bounding box center [515, 242] width 1031 height 355
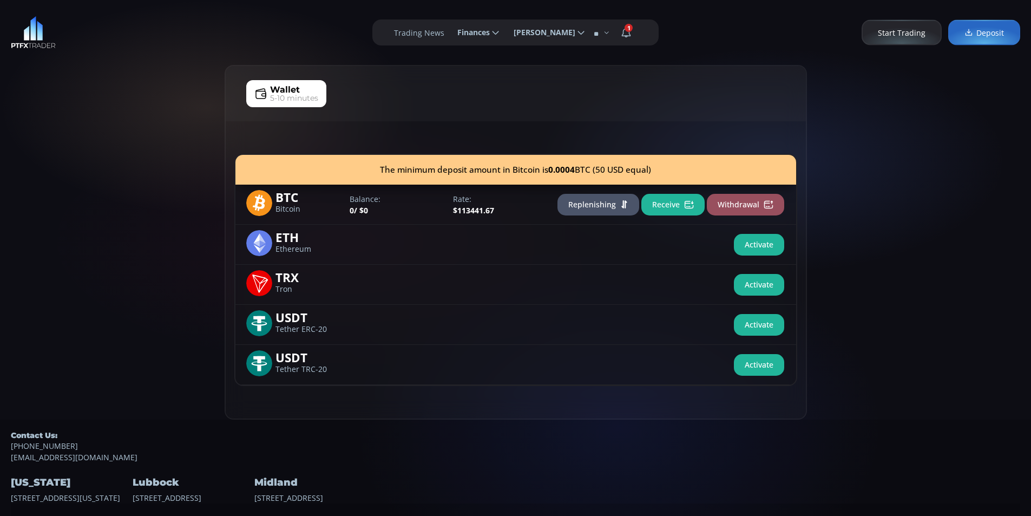
click at [198, 76] on div "Wallet 5-10 minutes The minimum deposit amount in Bitcoin is 0.0004 BTC (50 USD…" at bounding box center [515, 242] width 1031 height 355
drag, startPoint x: 87, startPoint y: 54, endPoint x: 32, endPoint y: 22, distance: 63.6
click at [87, 54] on div "**********" at bounding box center [515, 32] width 1031 height 65
